Goal: Task Accomplishment & Management: Manage account settings

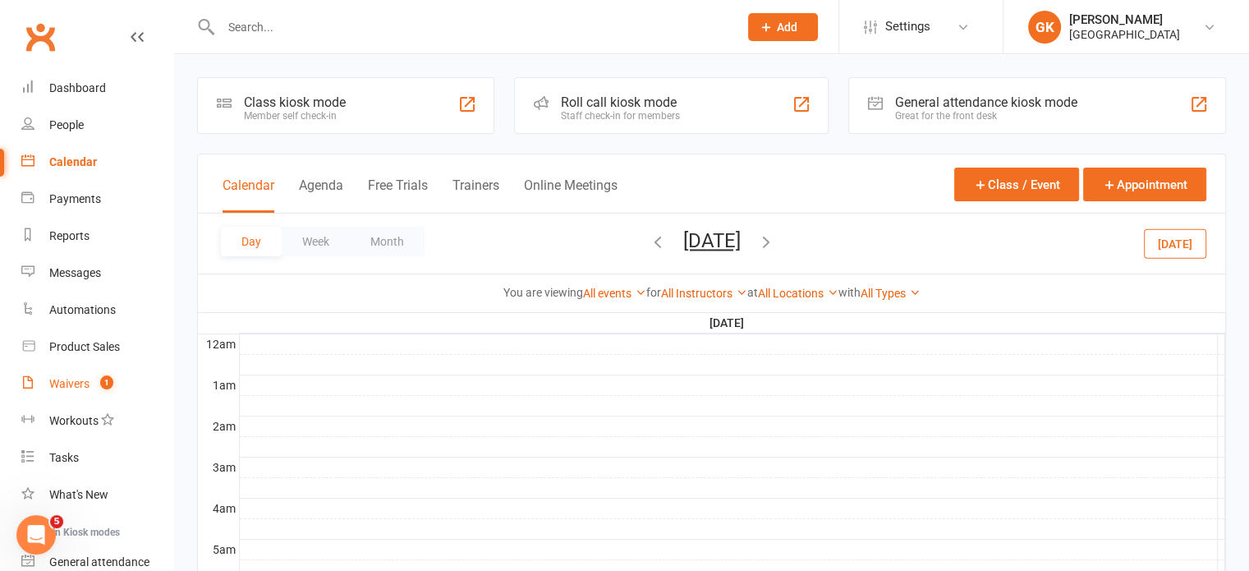
click at [71, 389] on div "Waivers" at bounding box center [69, 383] width 40 height 13
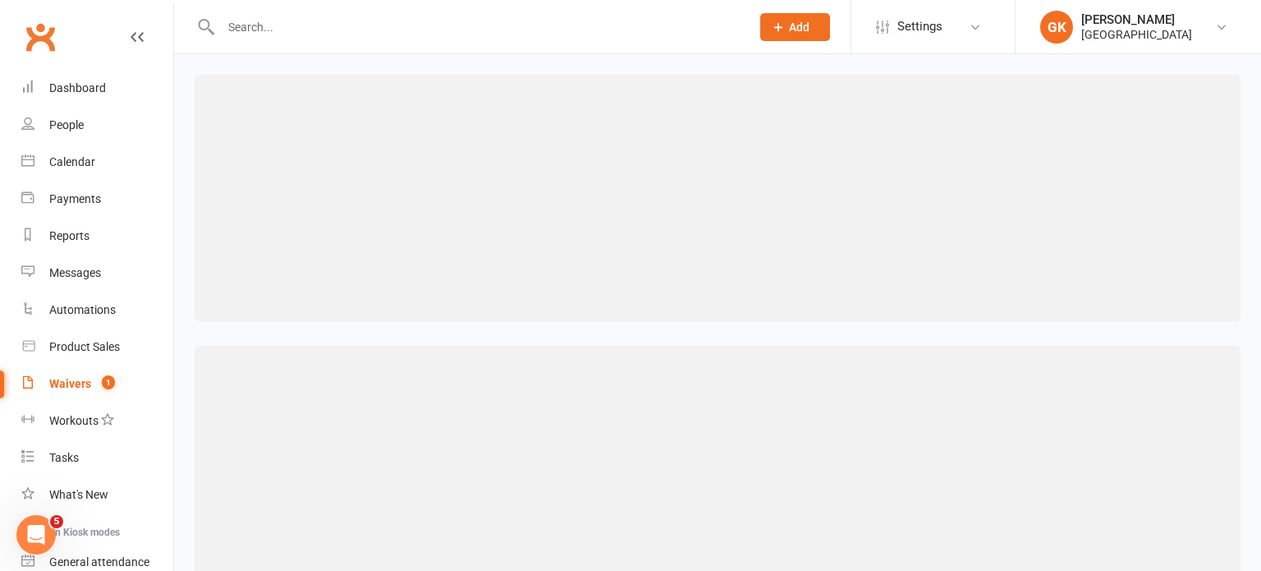
select select "100"
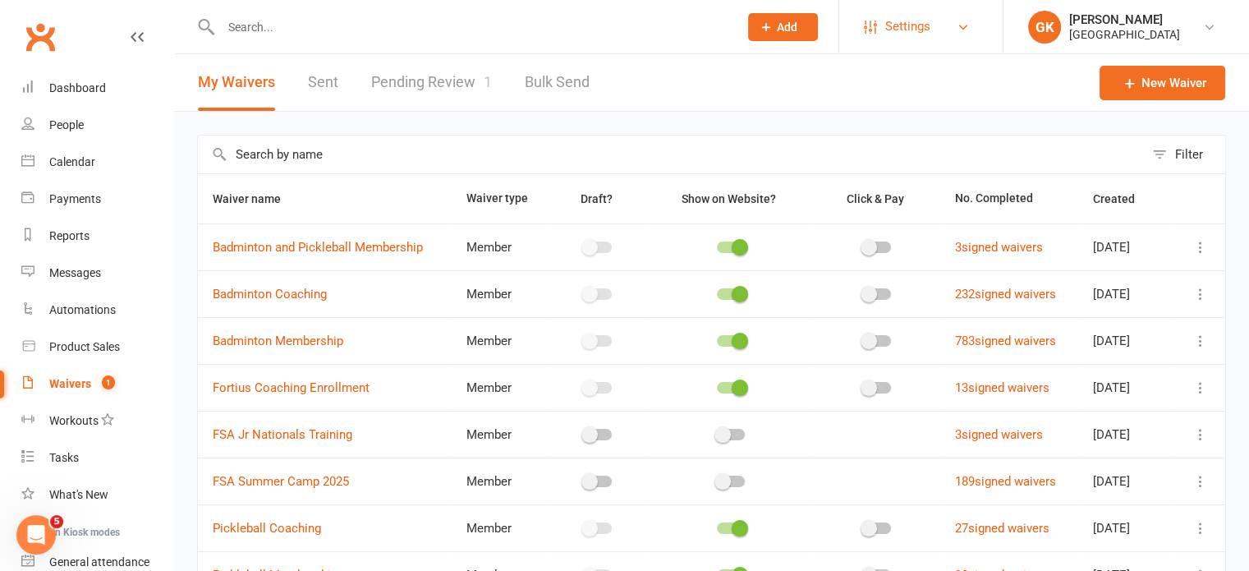
click at [932, 16] on link "Settings" at bounding box center [921, 26] width 114 height 37
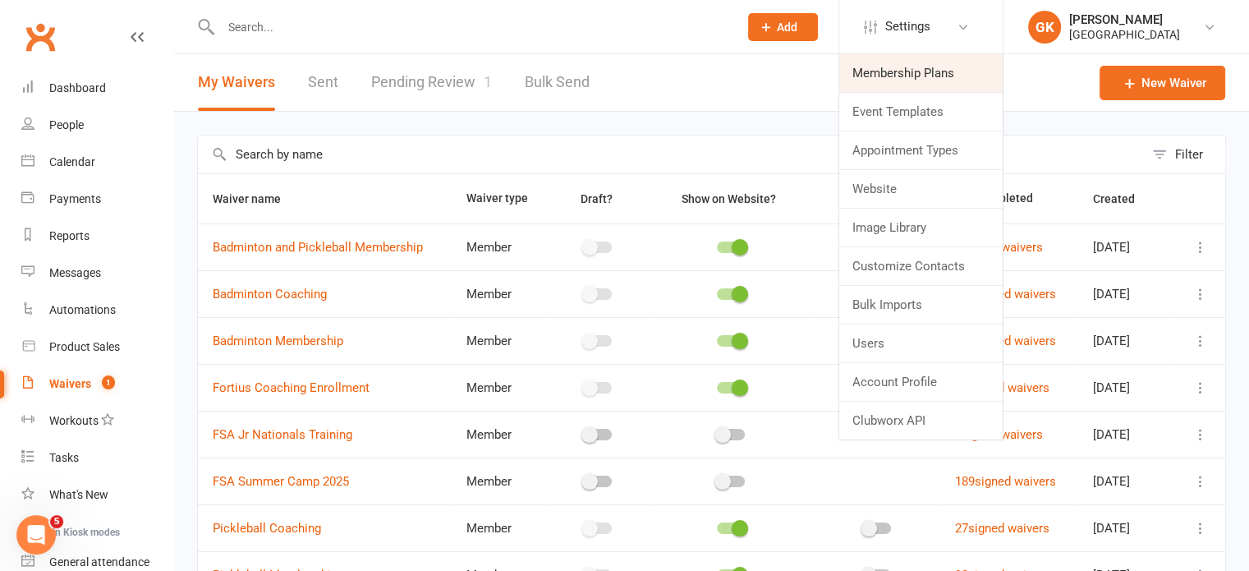
click at [915, 66] on link "Membership Plans" at bounding box center [920, 73] width 163 height 38
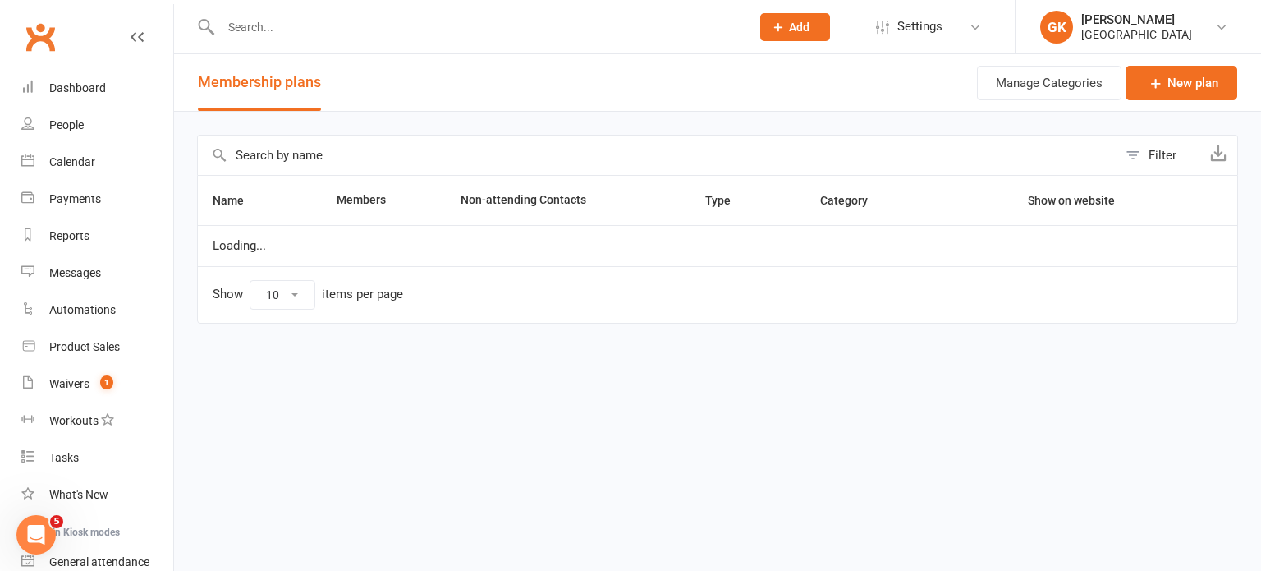
select select "100"
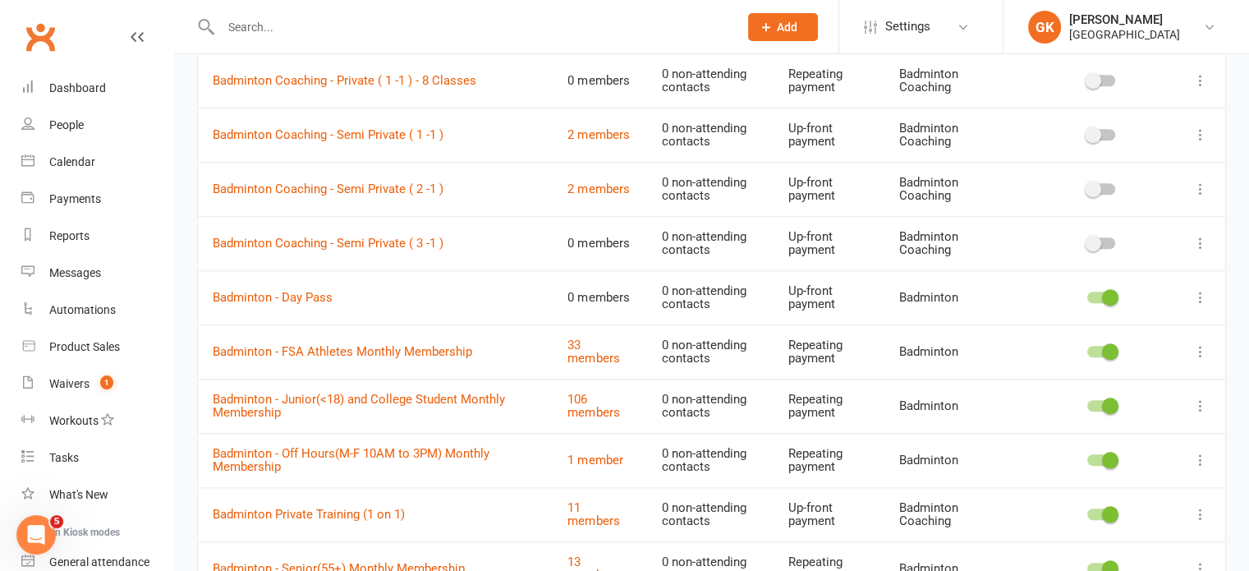
scroll to position [1642, 0]
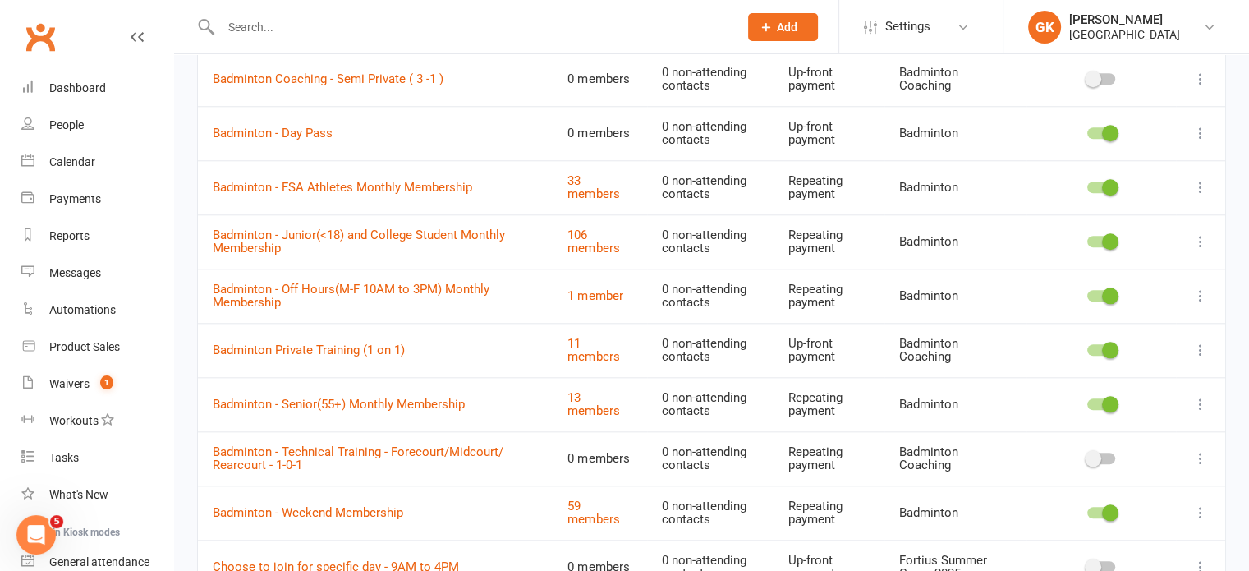
click at [332, 333] on td "Badminton Private Training (1 on 1)" at bounding box center [375, 350] width 355 height 54
click at [333, 342] on link "Badminton Private Training (1 on 1)" at bounding box center [309, 349] width 192 height 15
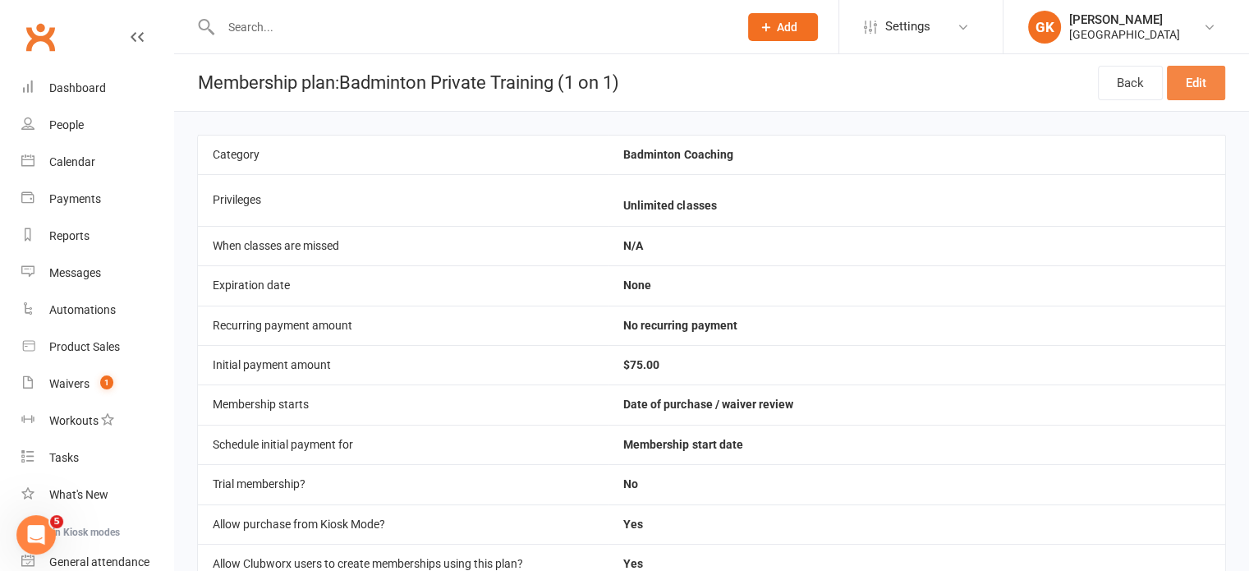
click at [1189, 93] on link "Edit" at bounding box center [1196, 83] width 58 height 34
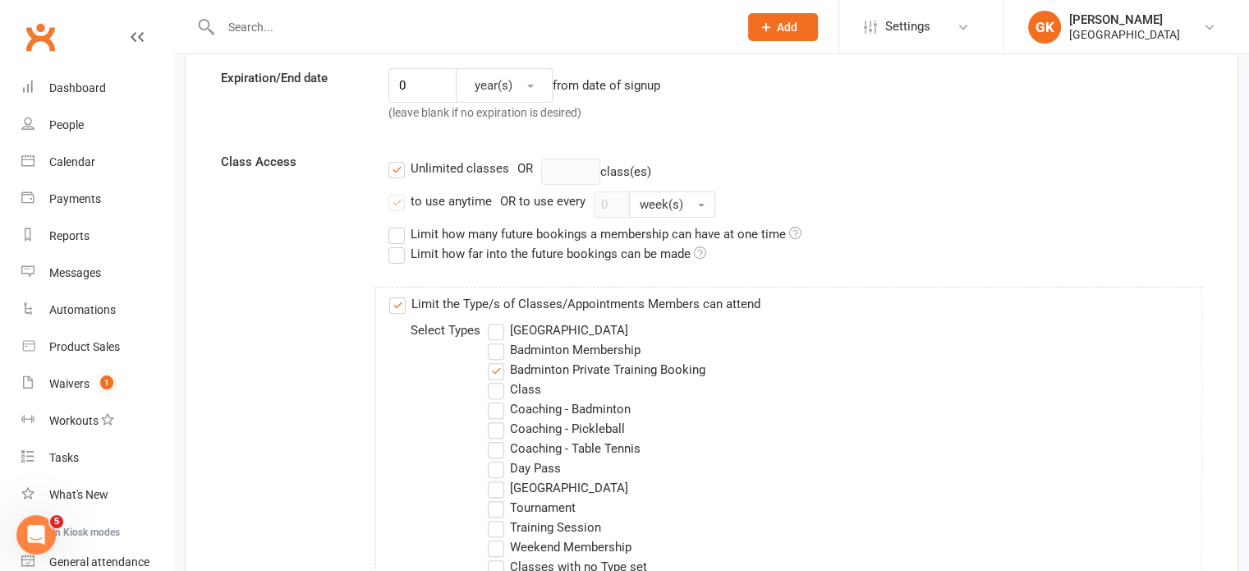
scroll to position [493, 0]
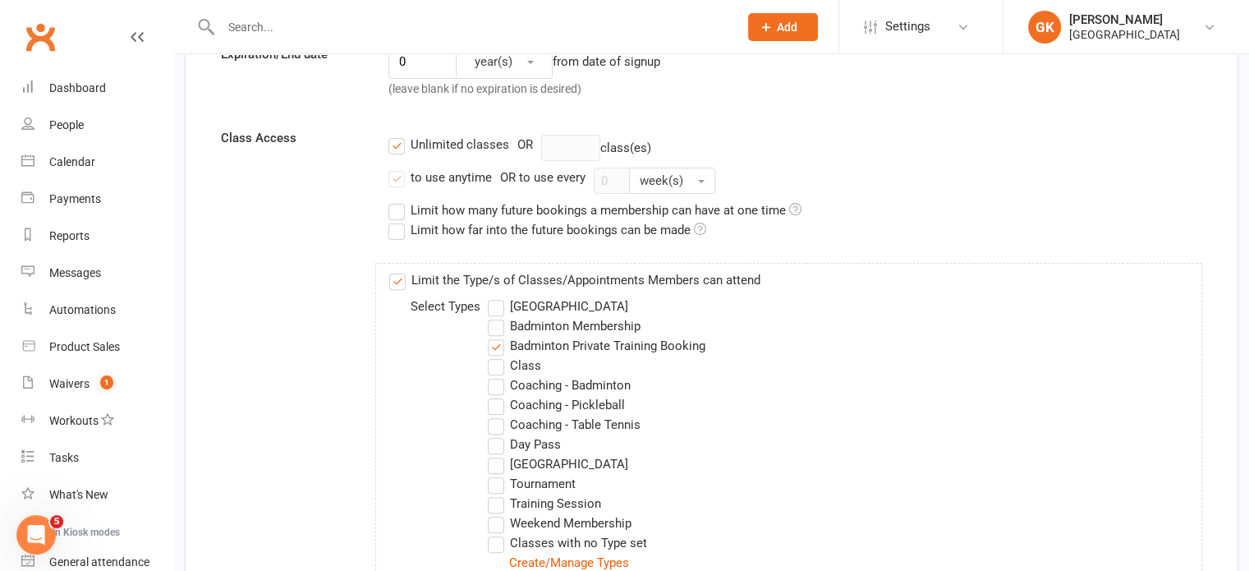
click at [498, 342] on label "Badminton Private Training Booking" at bounding box center [597, 346] width 218 height 20
click at [498, 336] on input "Badminton Private Training Booking" at bounding box center [493, 336] width 11 height 0
click at [503, 301] on label "[GEOGRAPHIC_DATA]" at bounding box center [558, 306] width 140 height 20
click at [498, 296] on input "[GEOGRAPHIC_DATA]" at bounding box center [493, 296] width 11 height 0
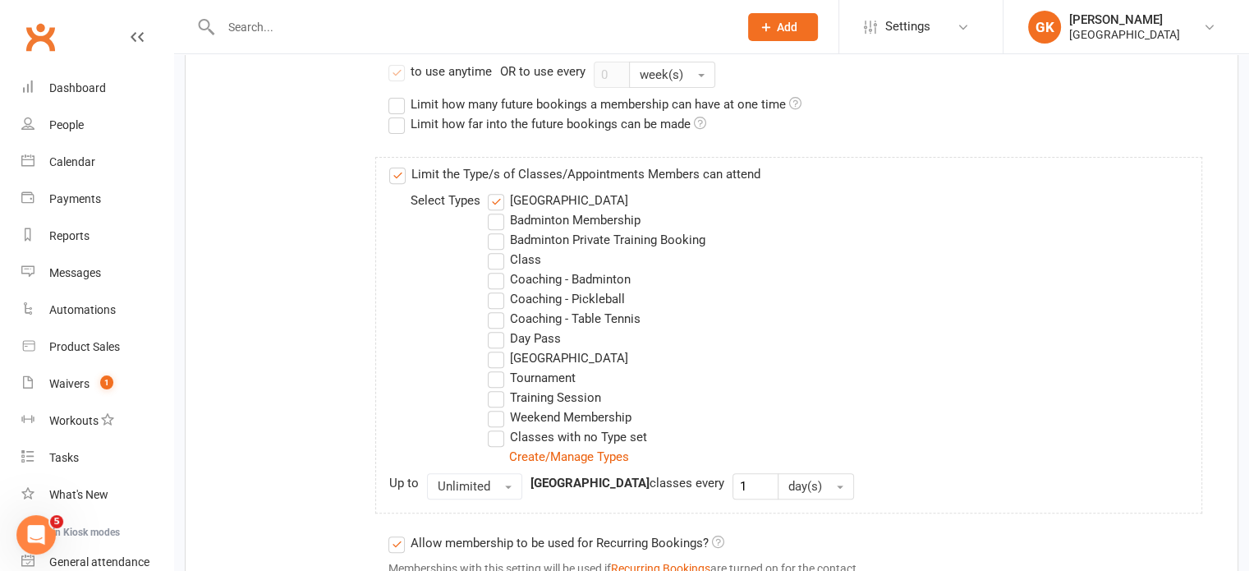
scroll to position [657, 0]
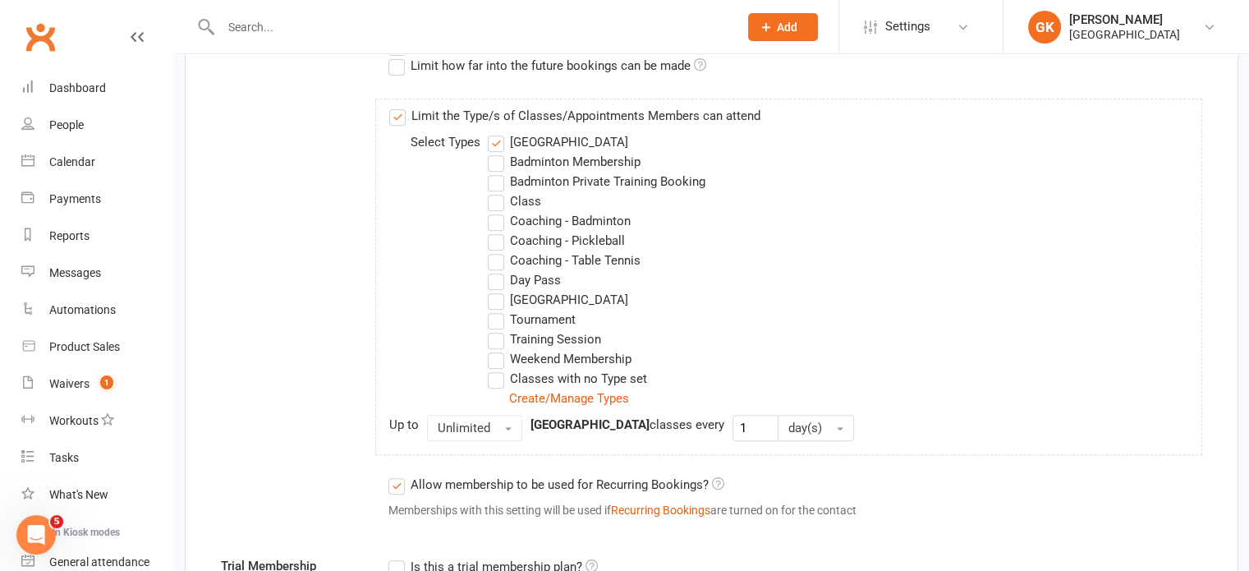
click at [499, 134] on label "[GEOGRAPHIC_DATA]" at bounding box center [558, 142] width 140 height 20
click at [498, 132] on input "[GEOGRAPHIC_DATA]" at bounding box center [493, 132] width 11 height 0
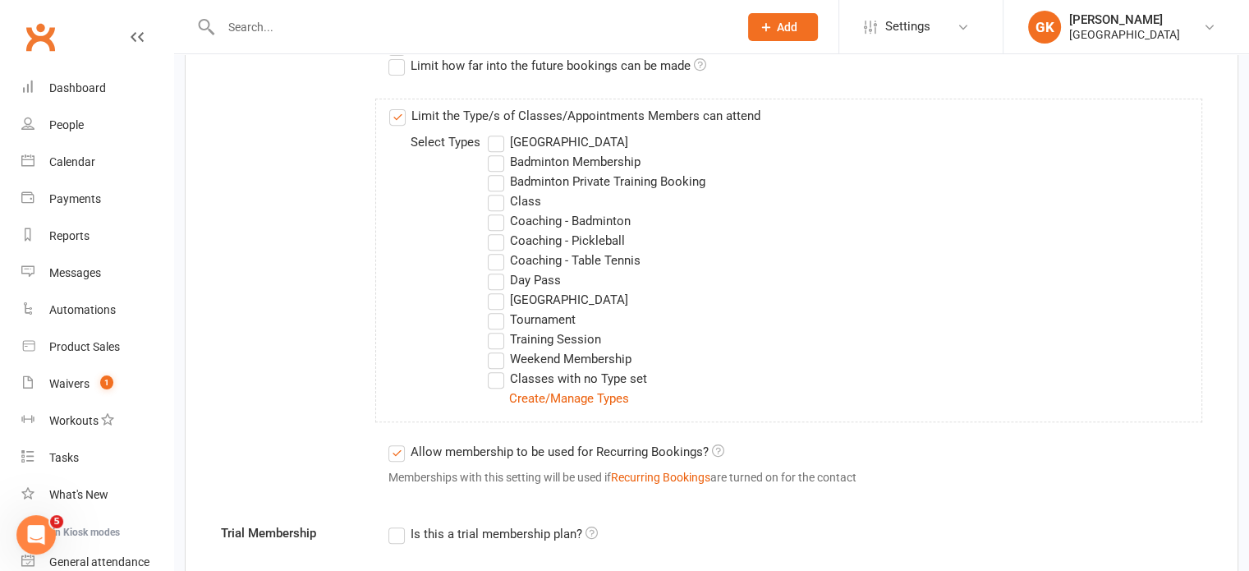
click at [492, 218] on label "Coaching - Badminton" at bounding box center [559, 221] width 143 height 20
click at [492, 211] on input "Coaching - Badminton" at bounding box center [493, 211] width 11 height 0
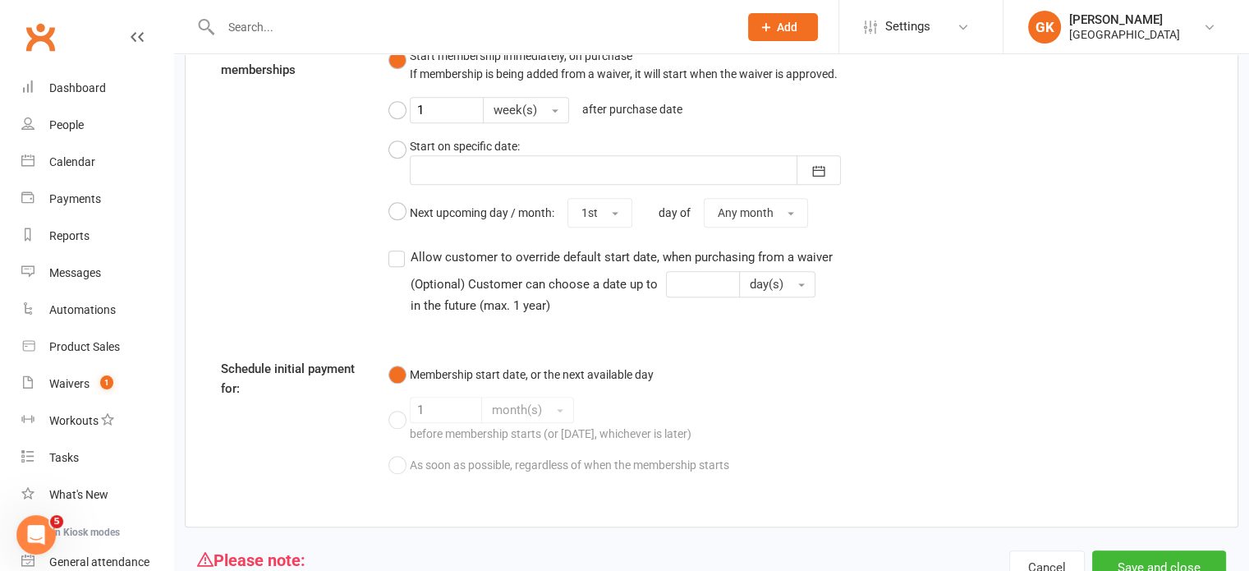
scroll to position [1754, 0]
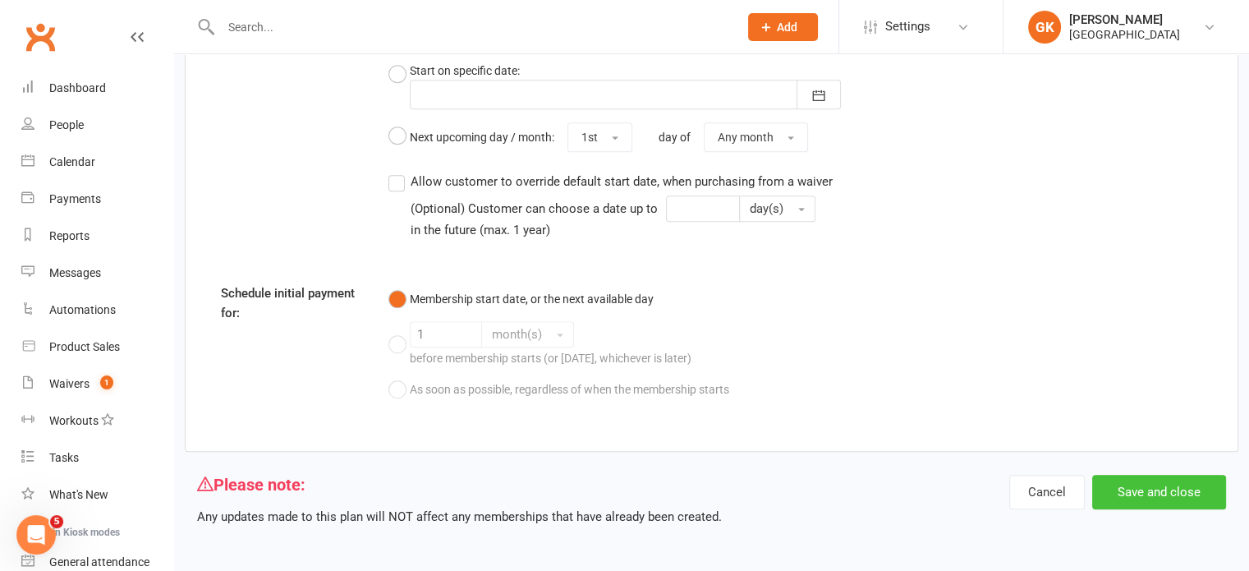
click at [1146, 497] on button "Save and close" at bounding box center [1159, 492] width 134 height 34
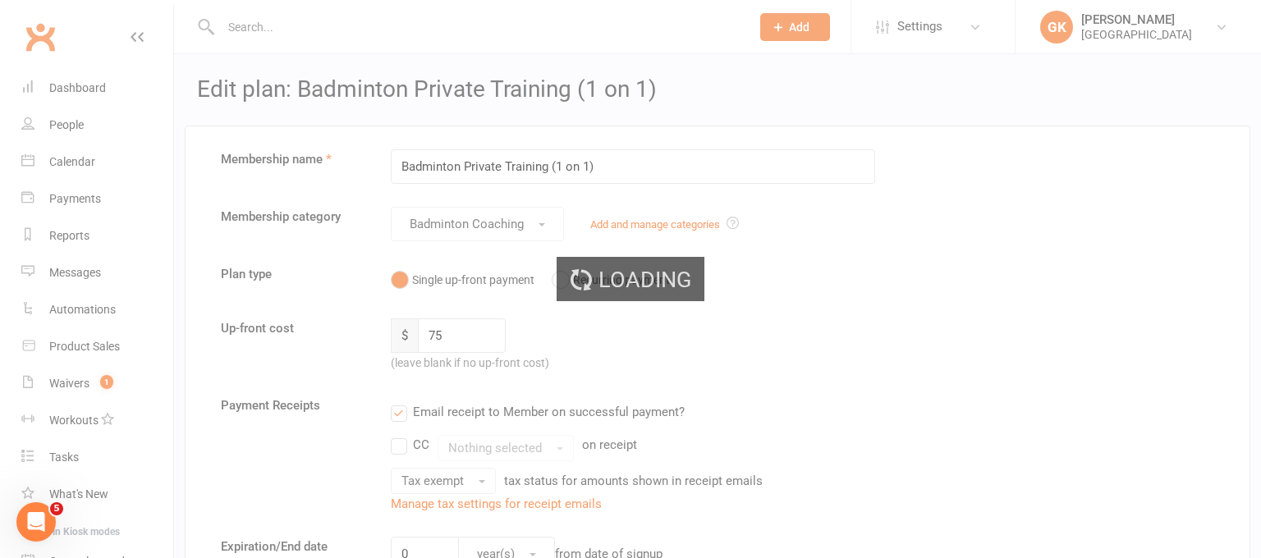
select select "100"
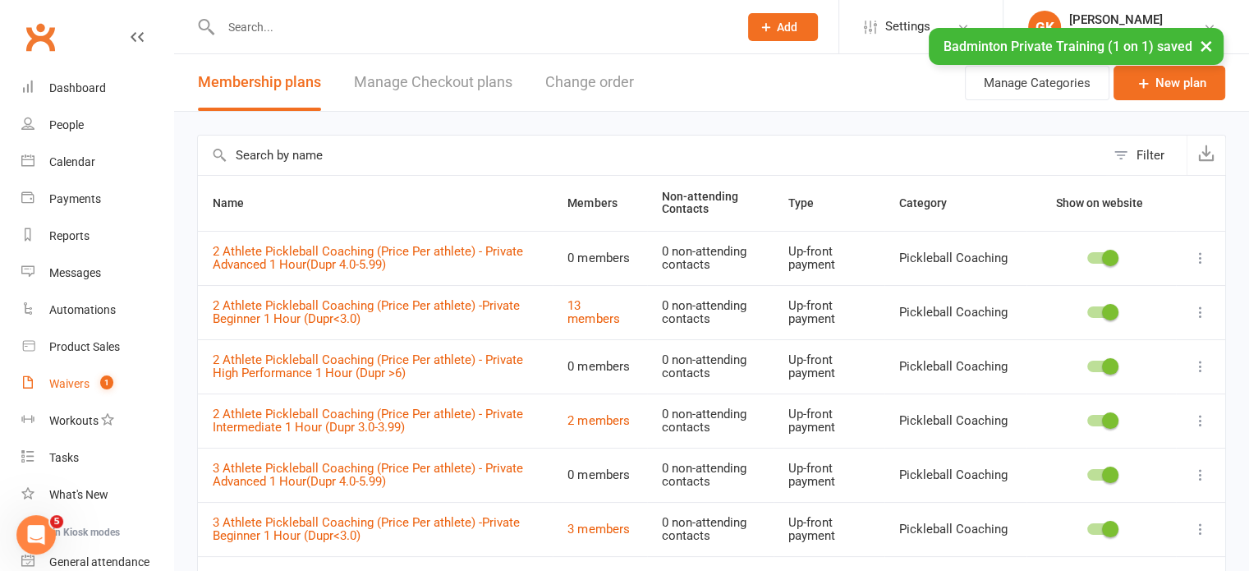
click at [76, 385] on div "Waivers" at bounding box center [69, 383] width 40 height 13
select select "100"
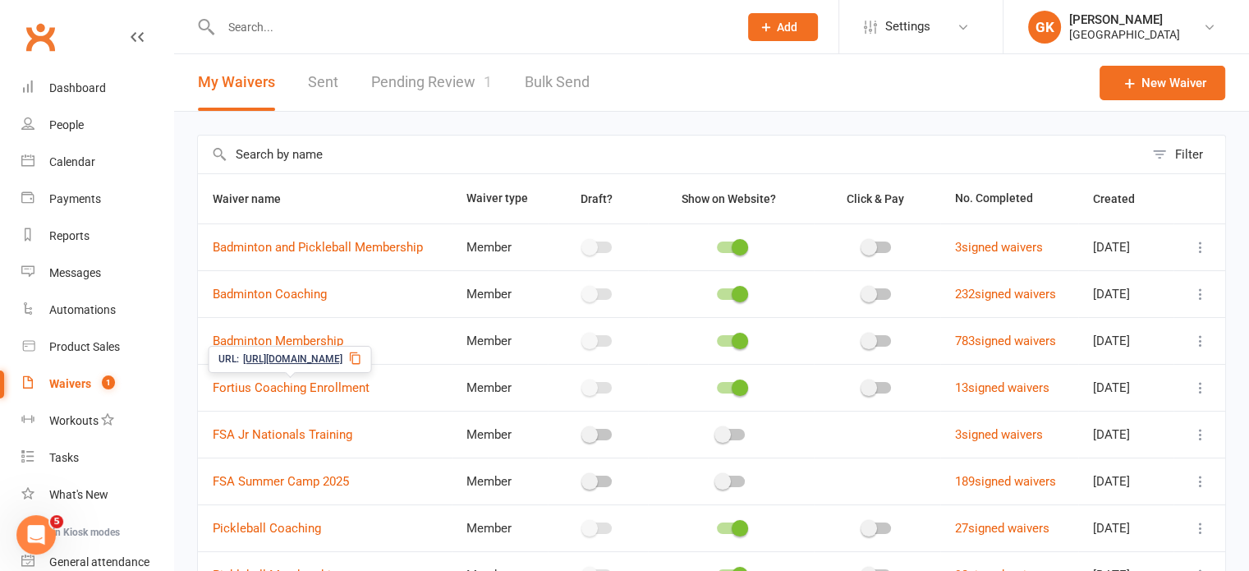
click at [362, 358] on icon at bounding box center [355, 357] width 13 height 13
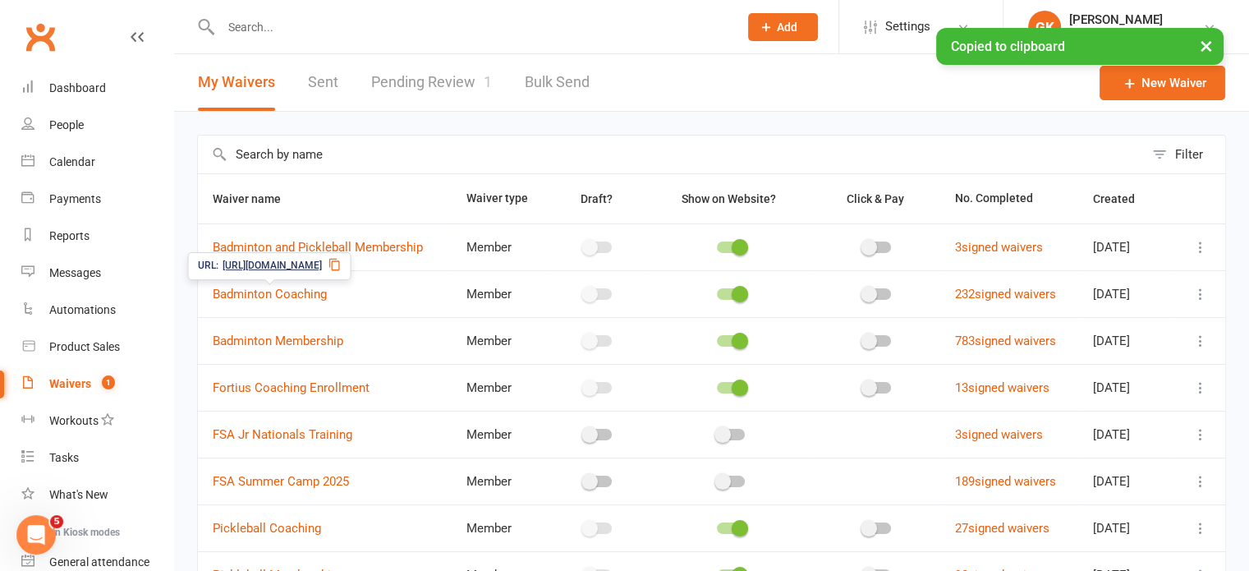
click at [342, 259] on icon at bounding box center [334, 264] width 13 height 13
